Goal: Navigation & Orientation: Find specific page/section

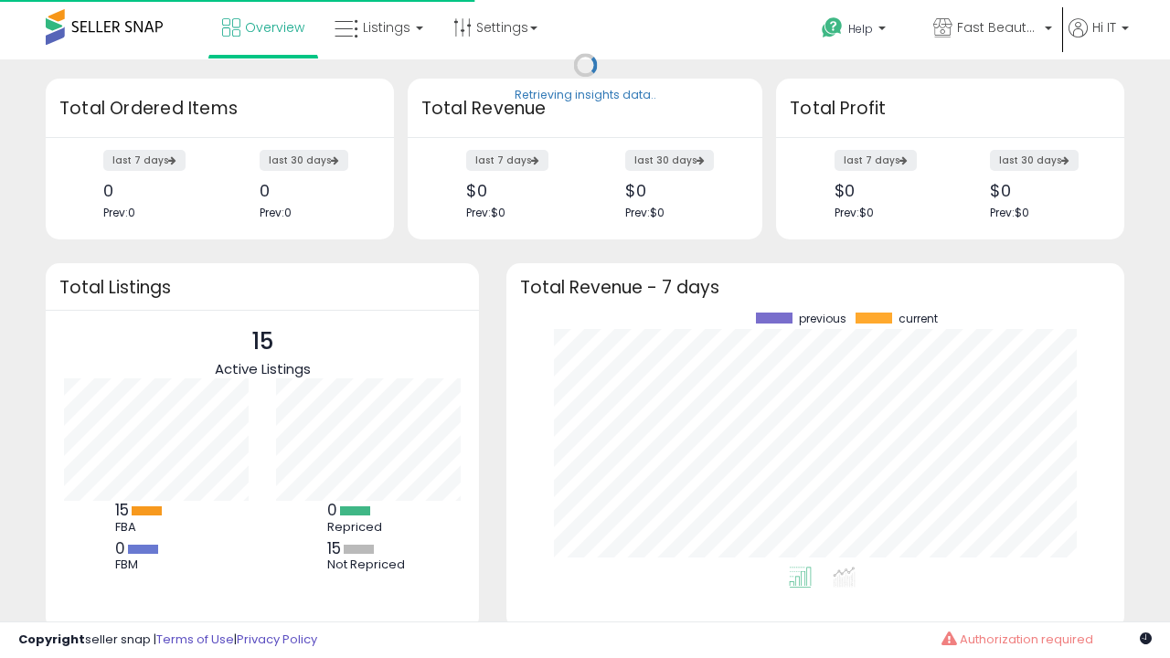
scroll to position [254, 581]
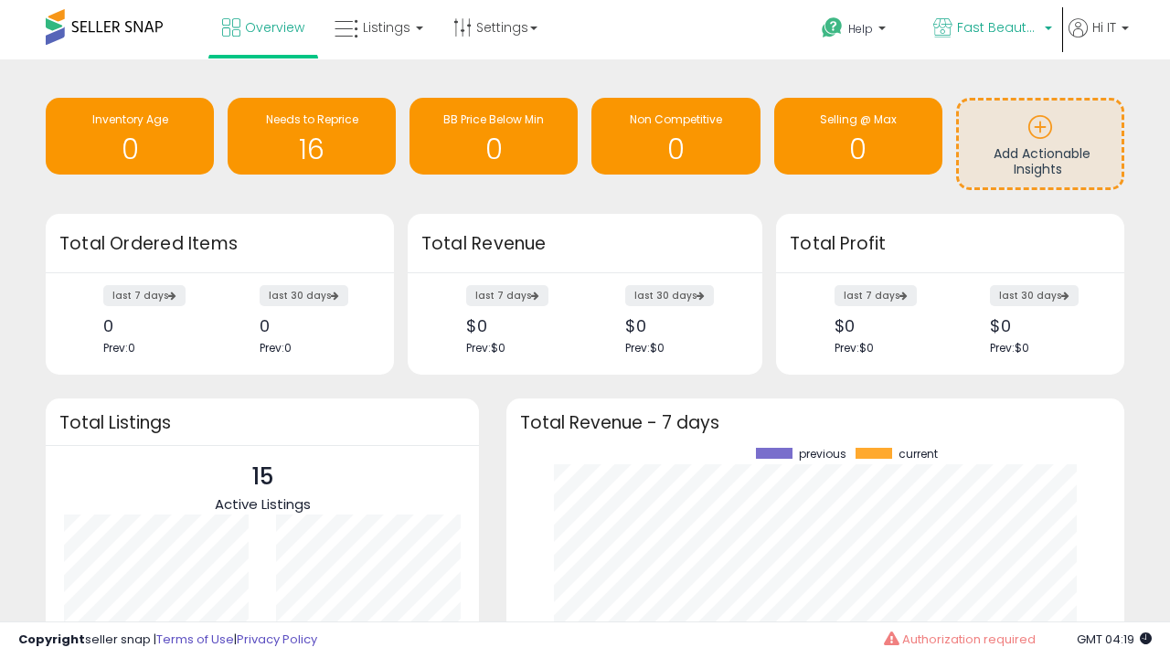
click at [990, 29] on span "Fast Beauty ([GEOGRAPHIC_DATA])" at bounding box center [998, 27] width 82 height 18
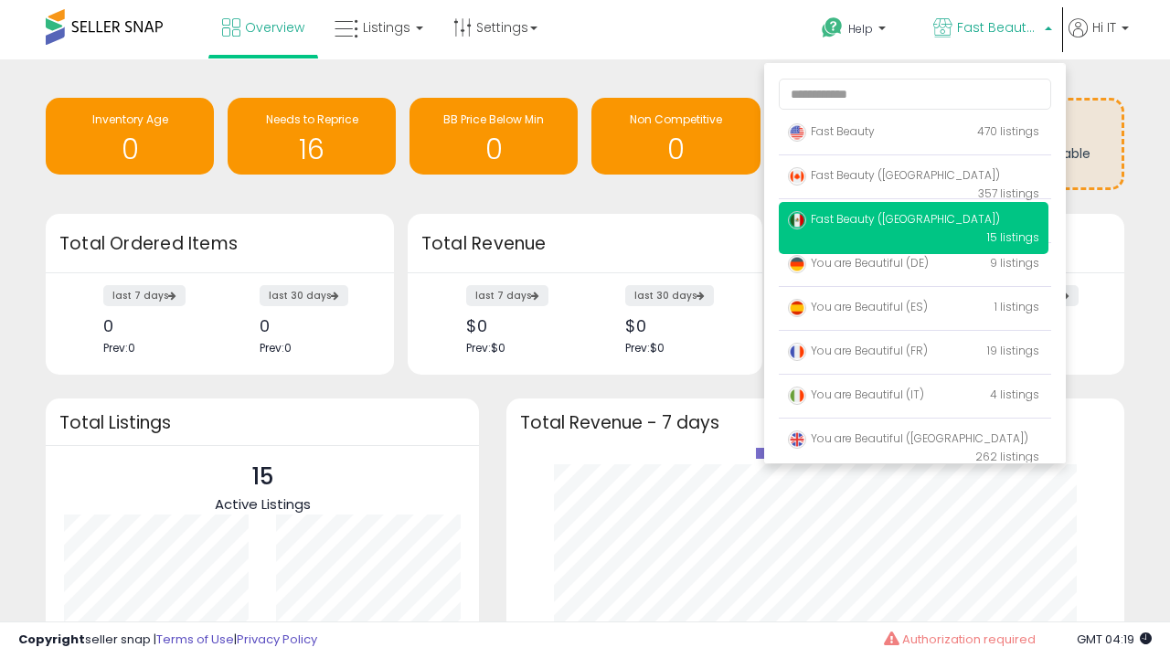
click at [913, 178] on span "Fast Beauty ([GEOGRAPHIC_DATA])" at bounding box center [894, 175] width 212 height 16
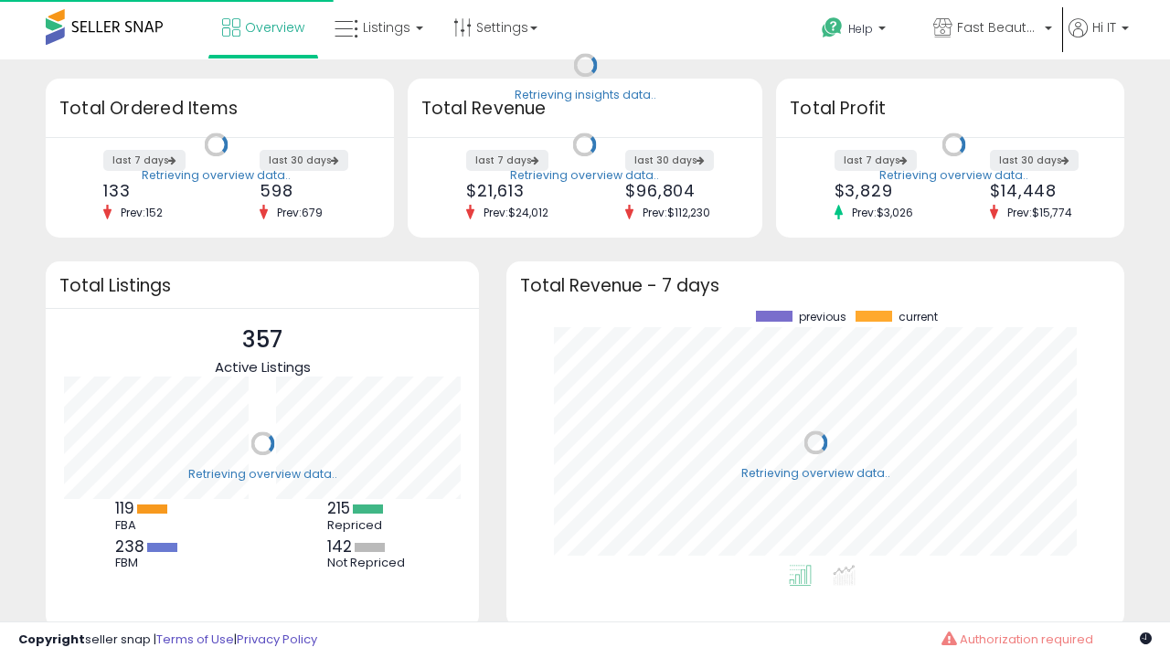
scroll to position [254, 581]
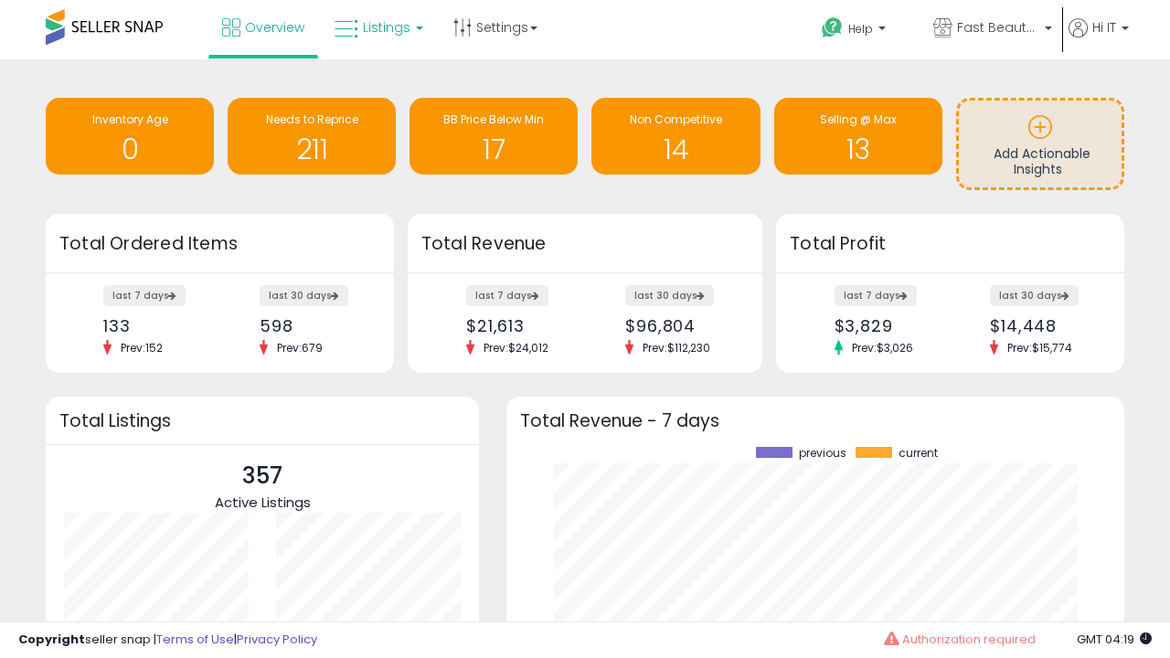
click at [376, 27] on span "Listings" at bounding box center [387, 27] width 48 height 18
